Goal: Task Accomplishment & Management: Manage account settings

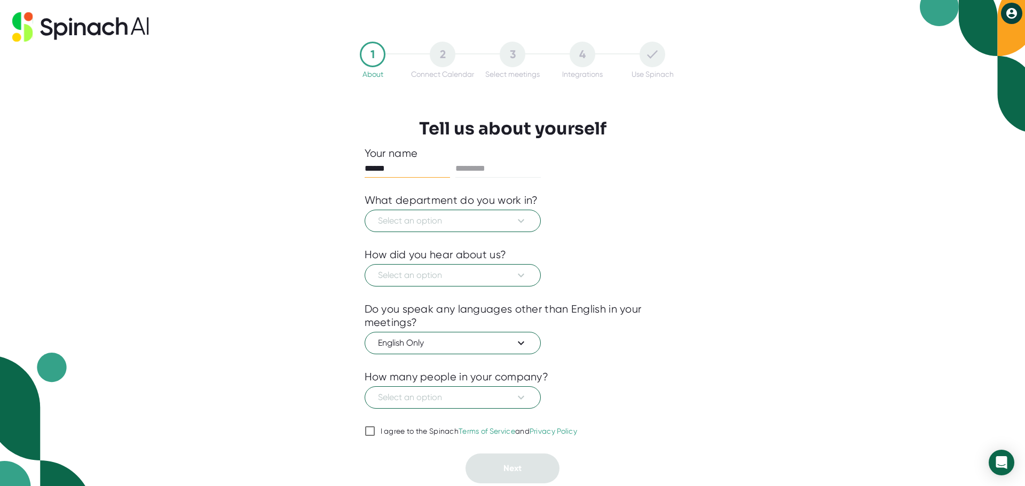
type input "******"
type input "********"
click at [486, 227] on span "Select an option" at bounding box center [453, 221] width 150 height 13
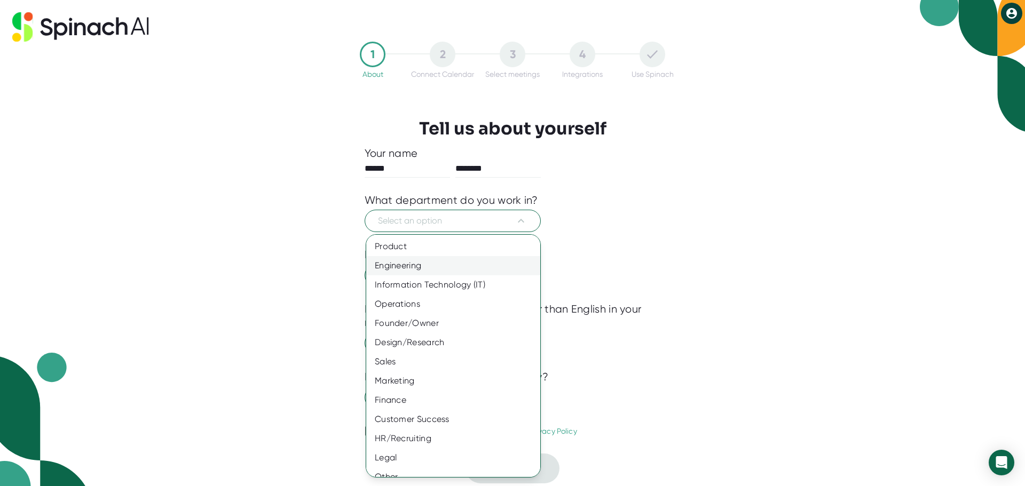
scroll to position [12, 0]
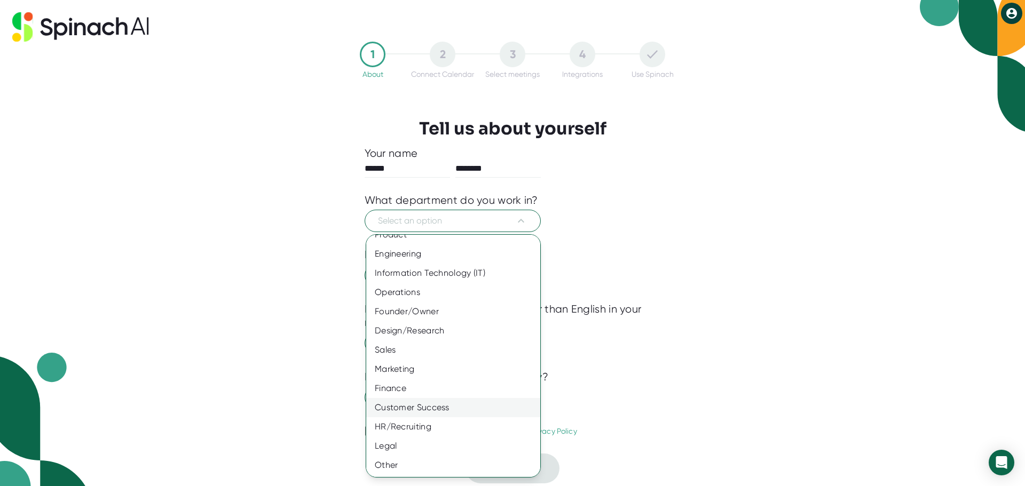
click at [441, 408] on div "Customer Success" at bounding box center [457, 407] width 182 height 19
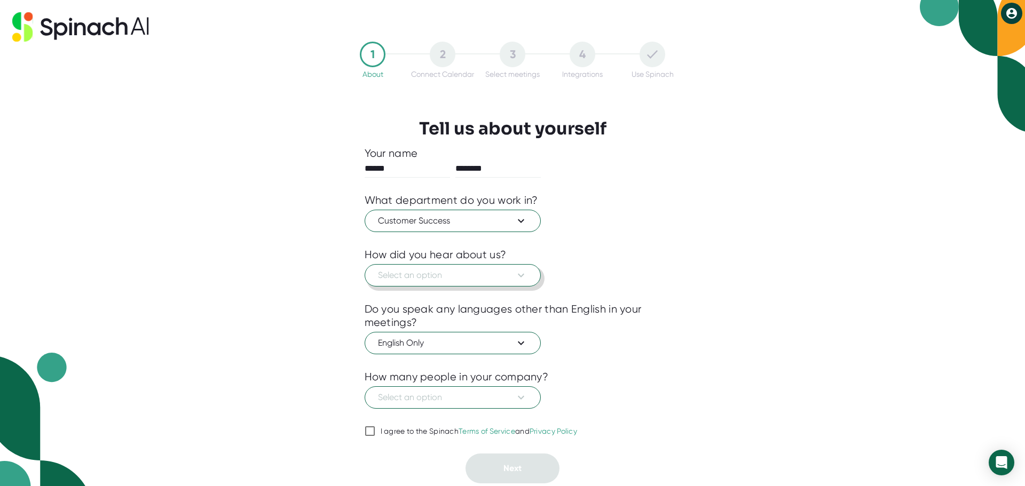
click at [444, 278] on span "Select an option" at bounding box center [453, 275] width 150 height 13
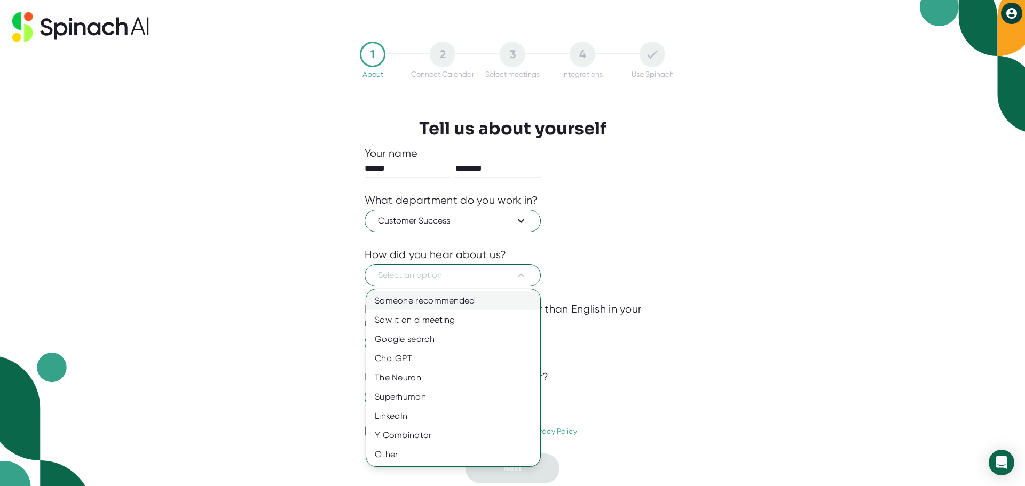
click at [441, 300] on div "Someone recommended" at bounding box center [453, 301] width 174 height 19
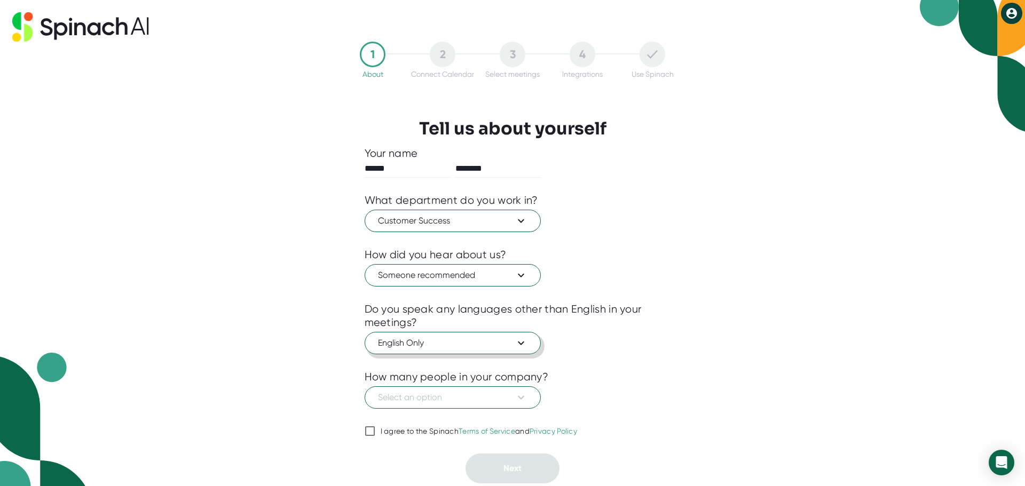
click at [524, 341] on icon at bounding box center [521, 343] width 13 height 13
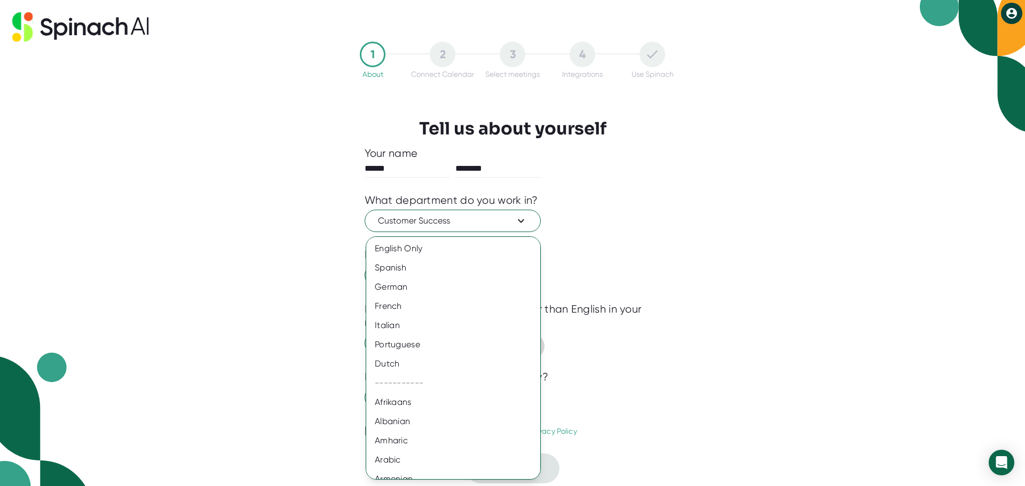
click at [645, 317] on div at bounding box center [512, 243] width 1025 height 486
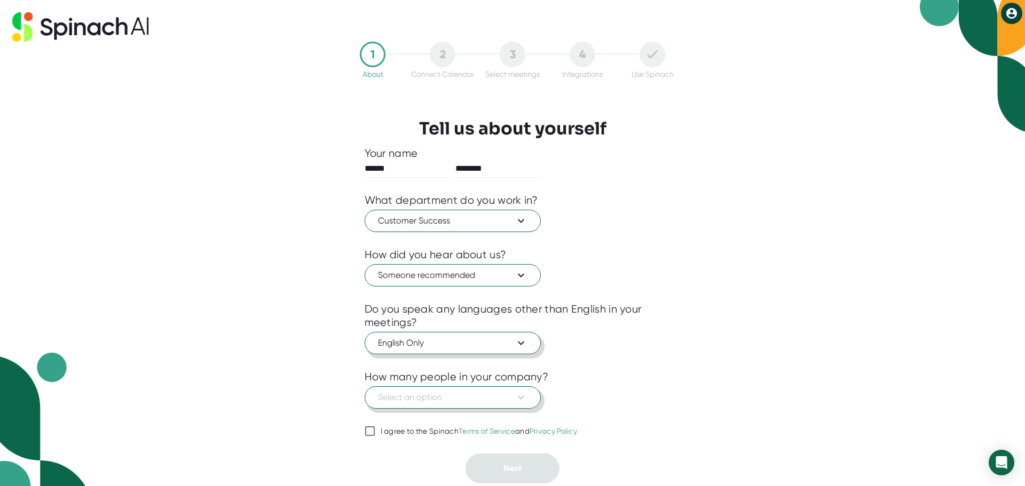
click at [522, 403] on icon at bounding box center [521, 397] width 13 height 13
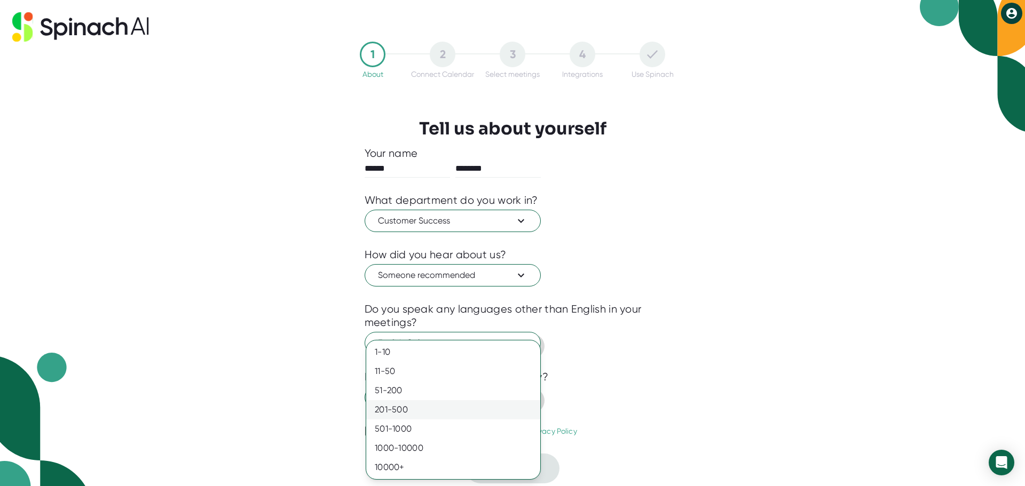
click at [462, 410] on div "201-500" at bounding box center [453, 410] width 174 height 19
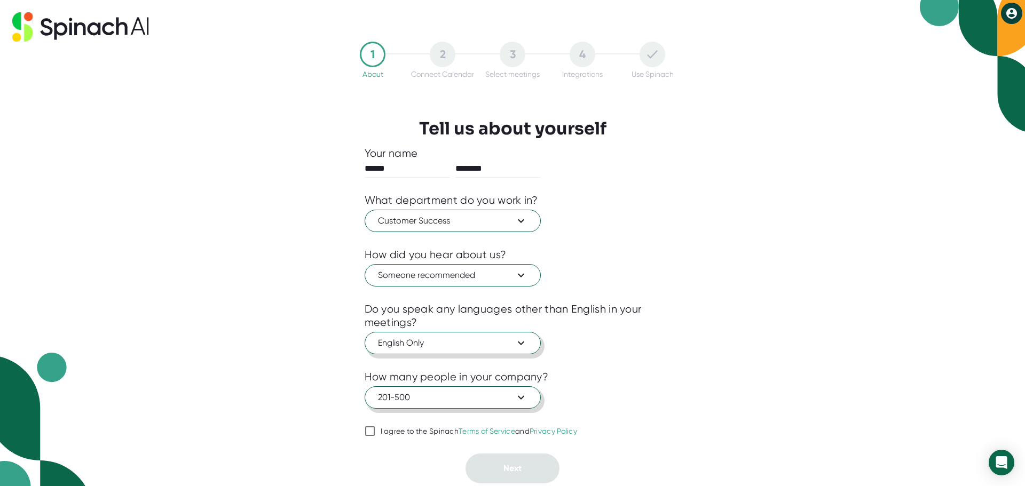
click at [372, 434] on input "I agree to the Spinach Terms of Service and Privacy Policy" at bounding box center [370, 431] width 11 height 13
checkbox input "true"
click at [517, 466] on span "Next" at bounding box center [513, 469] width 18 height 10
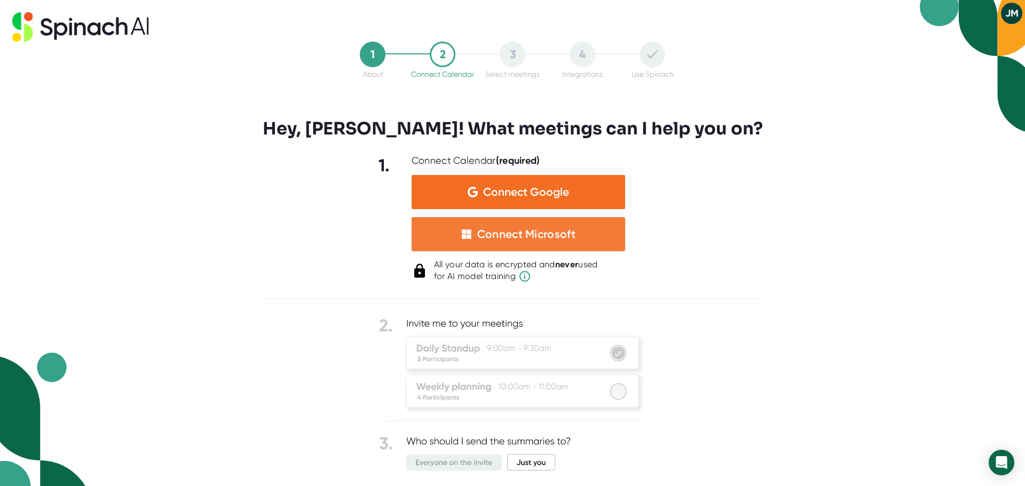
click at [512, 239] on div "Connect Microsoft" at bounding box center [526, 234] width 98 height 14
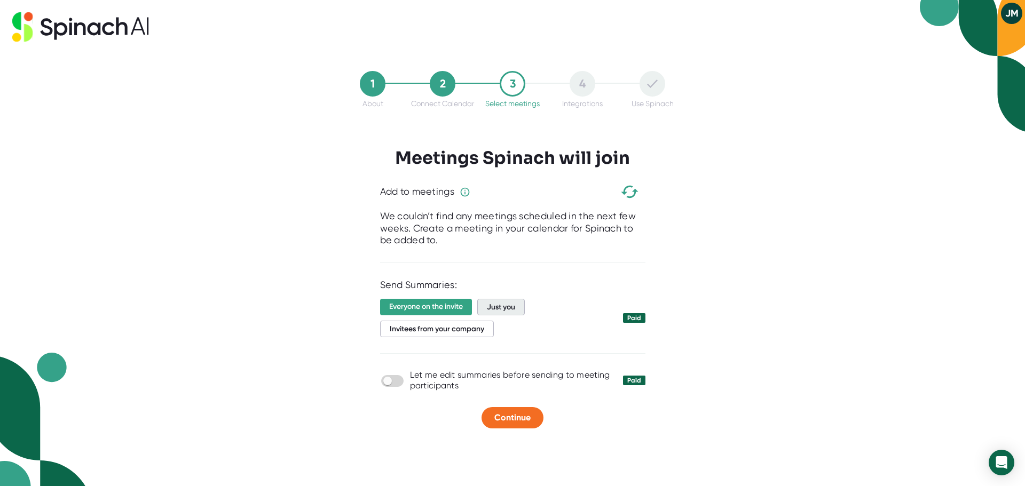
click at [512, 305] on span "Just you" at bounding box center [501, 307] width 48 height 17
click at [388, 388] on div "Let me edit summaries before sending to meeting participants Paid" at bounding box center [512, 380] width 265 height 21
click at [392, 381] on input "checkbox" at bounding box center [387, 381] width 30 height 10
checkbox input "true"
click at [524, 418] on span "Continue" at bounding box center [513, 418] width 36 height 10
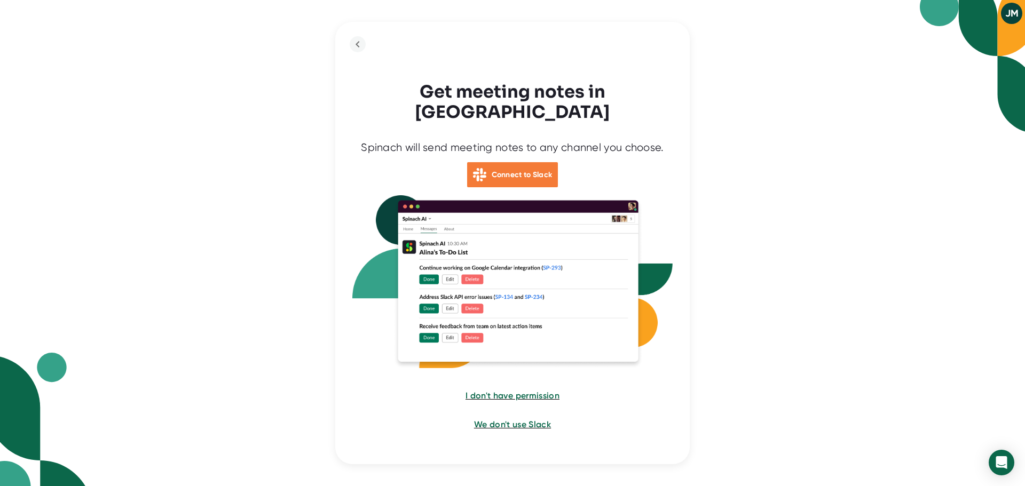
click at [507, 170] on b "Connect to Slack" at bounding box center [522, 174] width 61 height 9
click at [508, 391] on span "I don't have permission" at bounding box center [512, 396] width 95 height 10
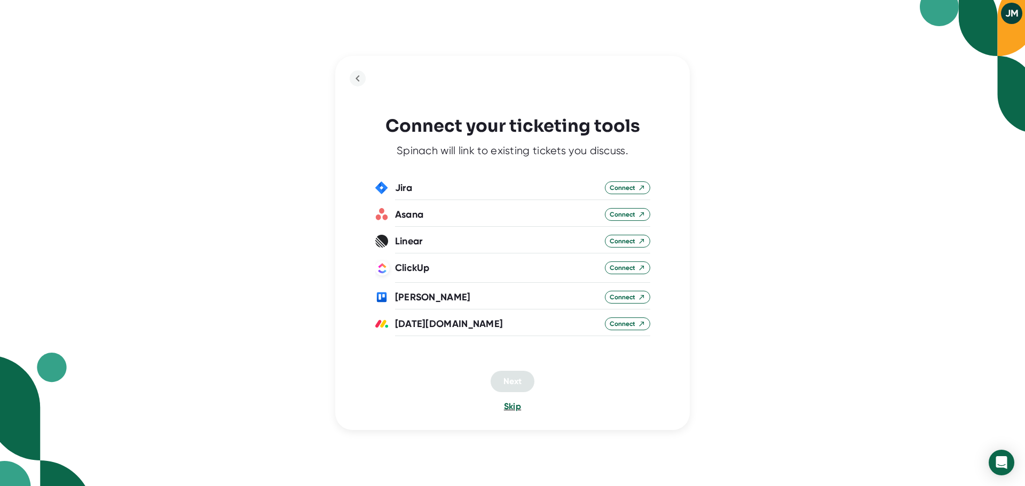
click at [512, 407] on span "Skip" at bounding box center [512, 407] width 17 height 10
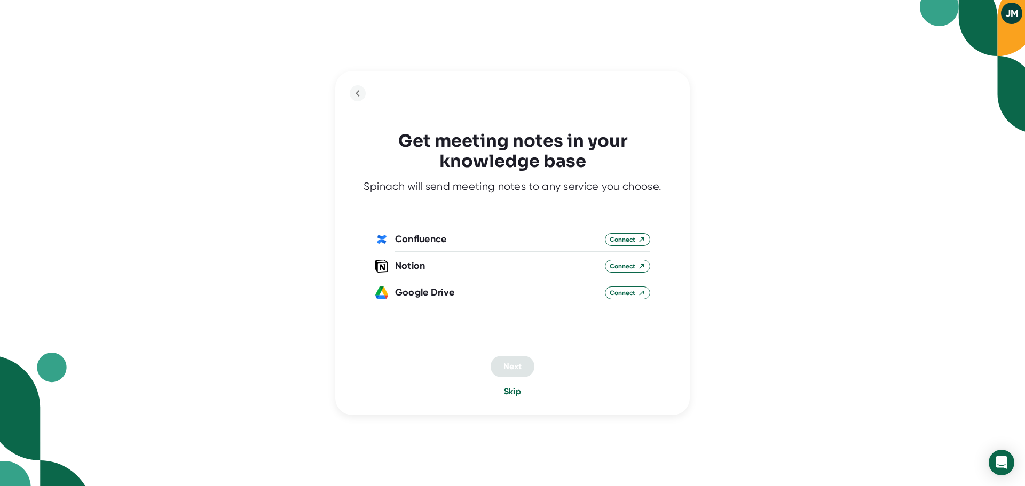
click at [516, 394] on span "Skip" at bounding box center [512, 392] width 17 height 10
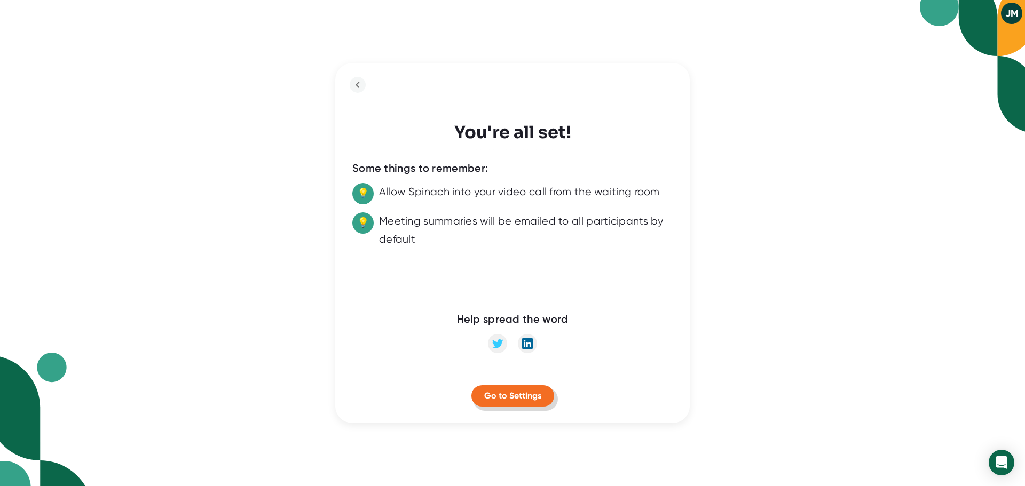
click at [516, 400] on span "Go to Settings" at bounding box center [512, 396] width 57 height 10
